Goal: Find specific page/section: Find specific page/section

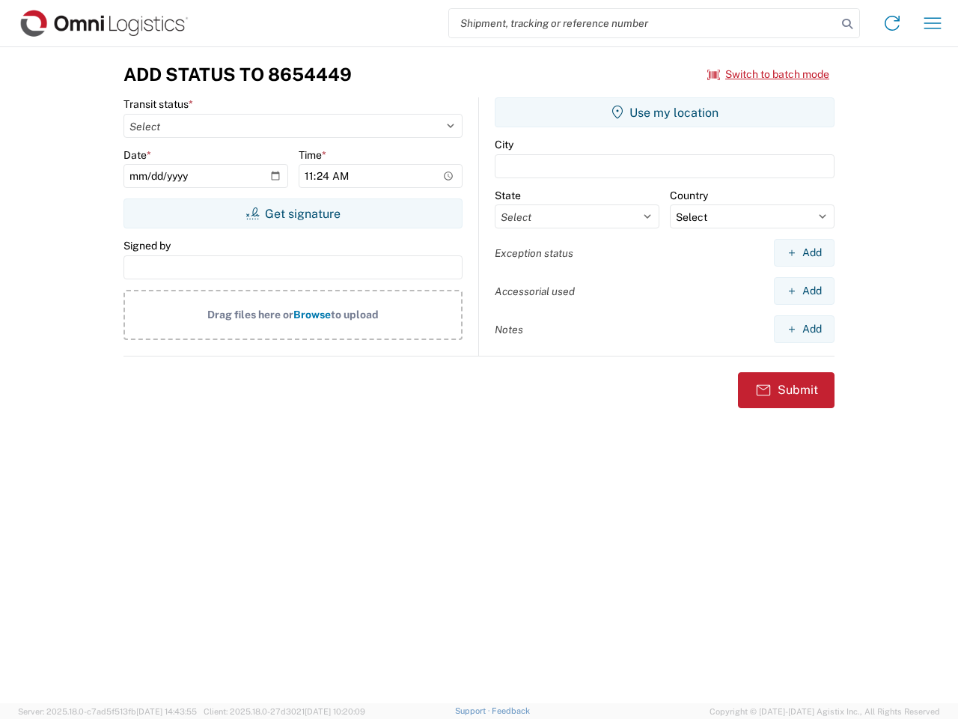
click at [643, 23] on input "search" at bounding box center [643, 23] width 388 height 28
click at [847, 24] on icon at bounding box center [847, 23] width 21 height 21
click at [892, 23] on icon at bounding box center [892, 23] width 24 height 24
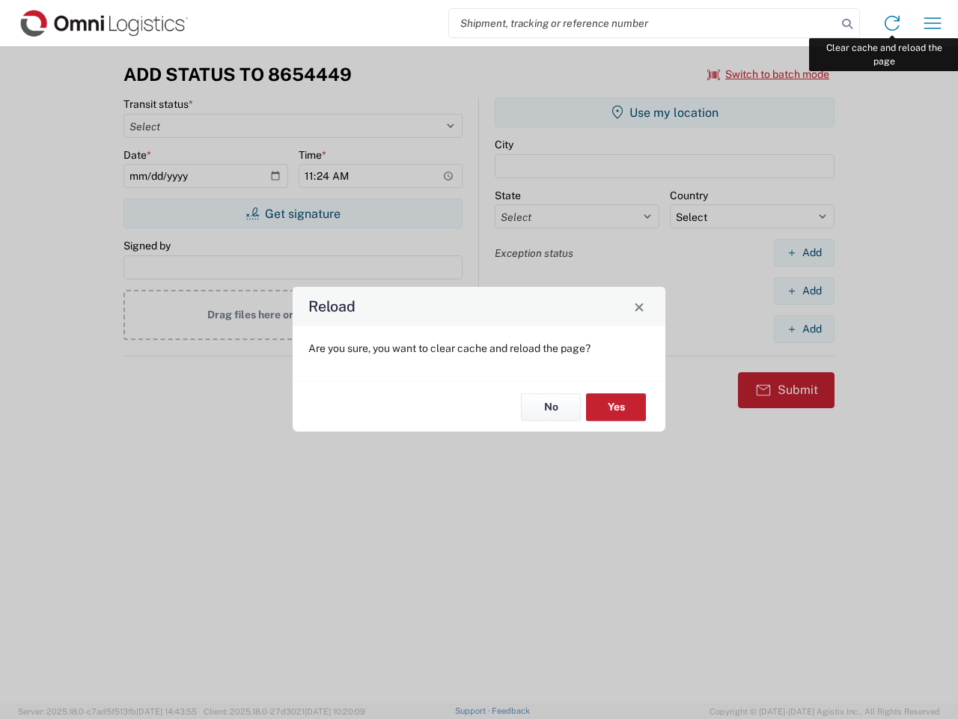
click at [933, 23] on div "Reload Are you sure, you want to clear cache and reload the page? No Yes" at bounding box center [479, 359] width 958 height 719
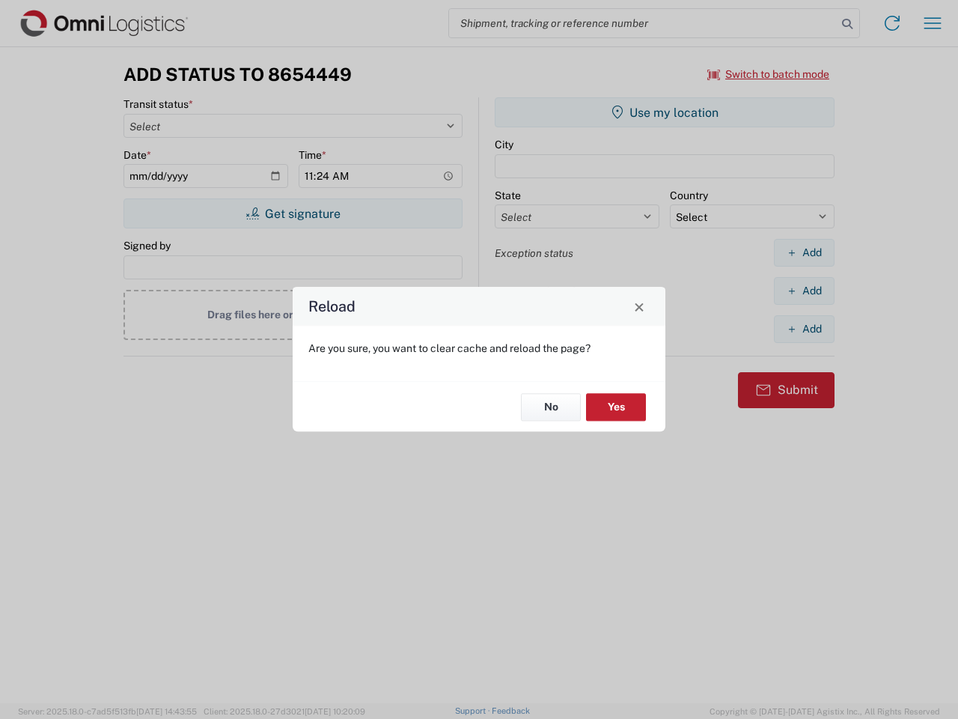
click at [769, 74] on div "Reload Are you sure, you want to clear cache and reload the page? No Yes" at bounding box center [479, 359] width 958 height 719
click at [293, 213] on div "Reload Are you sure, you want to clear cache and reload the page? No Yes" at bounding box center [479, 359] width 958 height 719
click at [665, 112] on div "Reload Are you sure, you want to clear cache and reload the page? No Yes" at bounding box center [479, 359] width 958 height 719
click at [804, 252] on div "Reload Are you sure, you want to clear cache and reload the page? No Yes" at bounding box center [479, 359] width 958 height 719
click at [804, 290] on div "Reload Are you sure, you want to clear cache and reload the page? No Yes" at bounding box center [479, 359] width 958 height 719
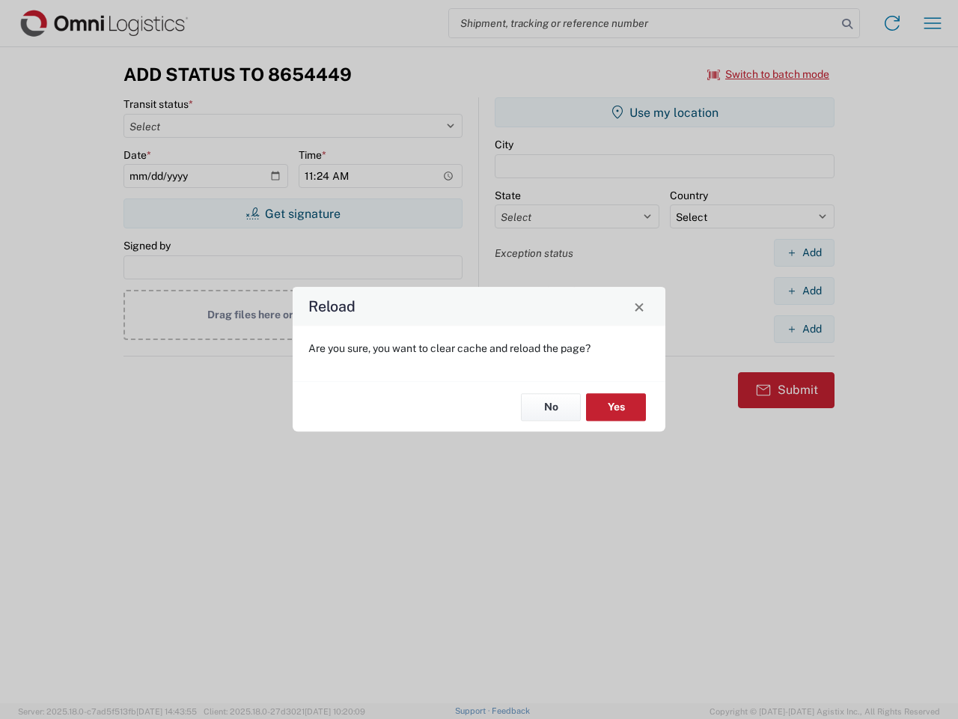
click at [804, 329] on div "Reload Are you sure, you want to clear cache and reload the page? No Yes" at bounding box center [479, 359] width 958 height 719
